Goal: Find specific page/section: Locate a particular part of the current website

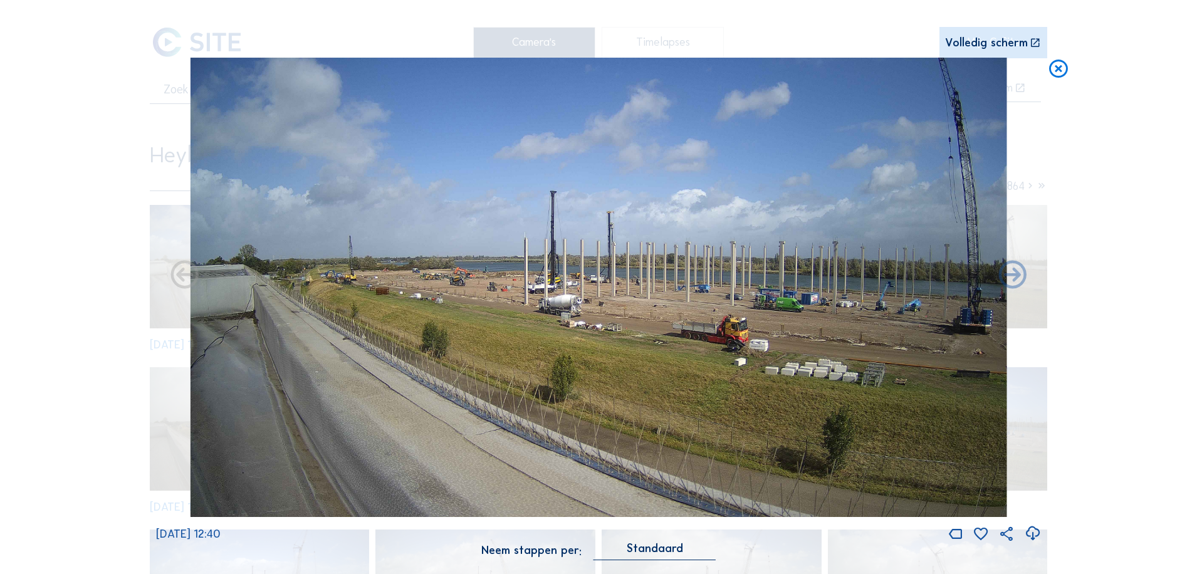
click at [1060, 68] on icon at bounding box center [1058, 70] width 23 height 24
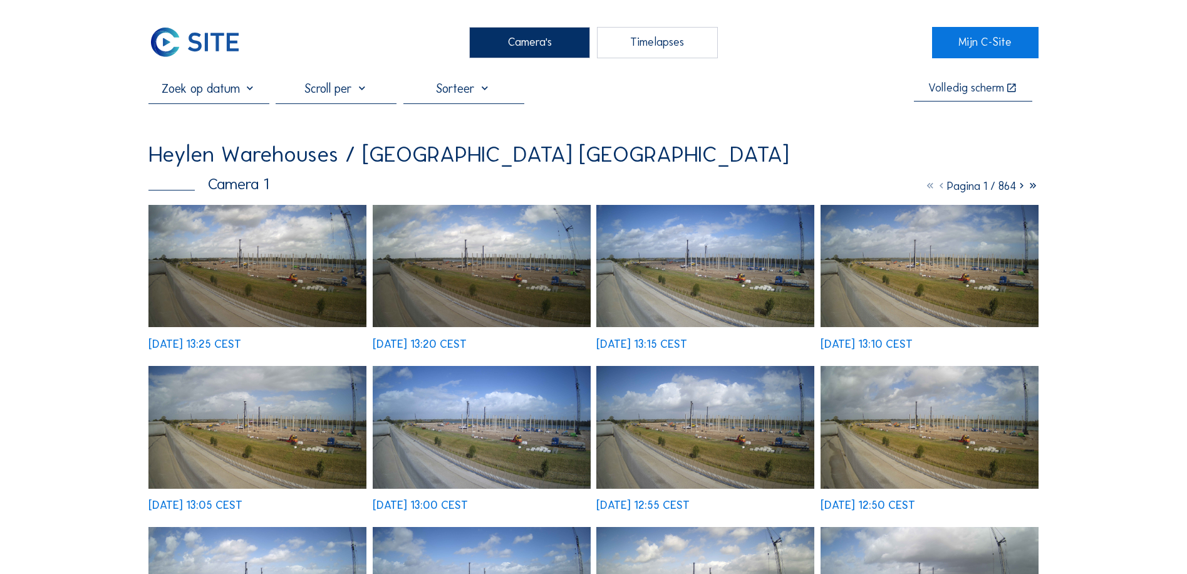
click at [213, 265] on img at bounding box center [258, 266] width 218 height 123
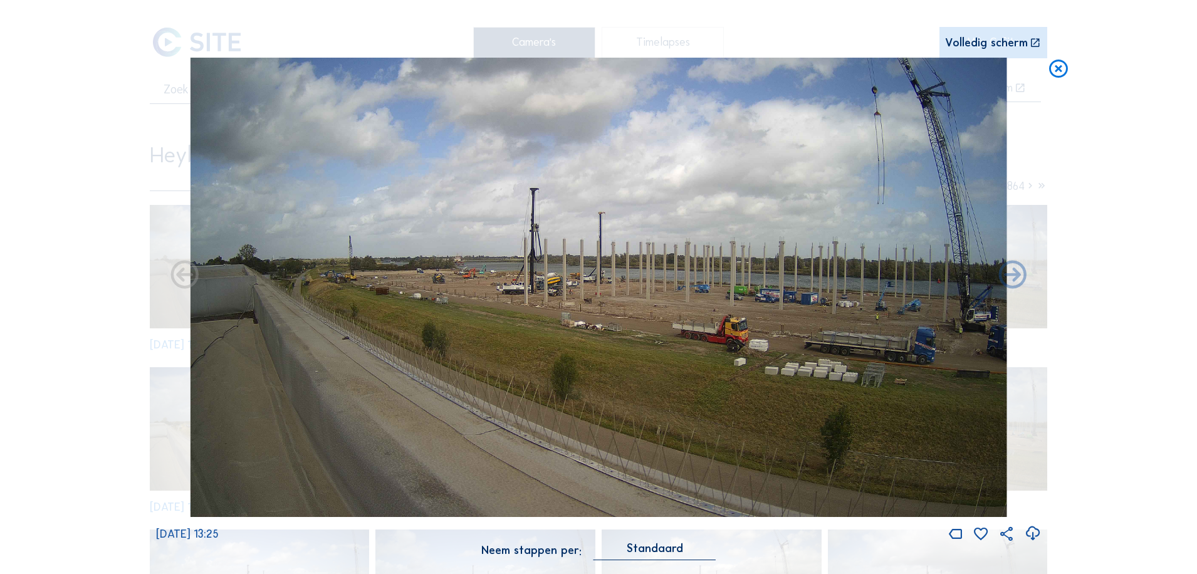
click at [1064, 65] on icon at bounding box center [1058, 70] width 23 height 24
